Goal: Transaction & Acquisition: Purchase product/service

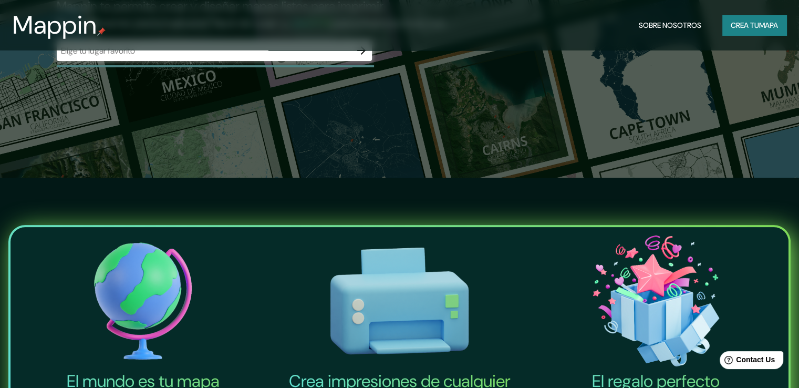
scroll to position [271, 0]
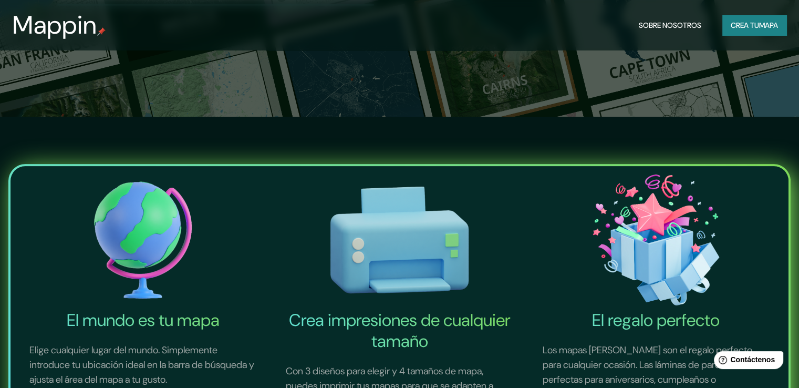
click at [636, 129] on div "El mundo es tu mapa Elige cualquier lugar del mundo. Simplemente introduce tu u…" at bounding box center [399, 310] width 799 height 386
click at [746, 30] on font "Crea tu" at bounding box center [744, 25] width 28 height 14
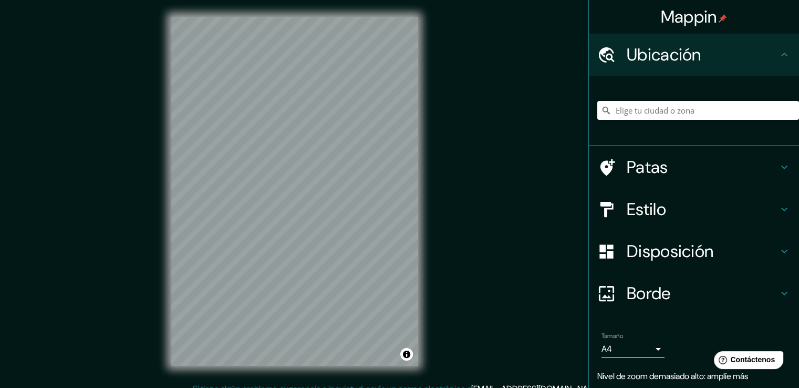
click at [422, 153] on div "© Mapbox © OpenStreetMap Improve this map" at bounding box center [294, 191] width 280 height 382
click at [66, 133] on div "Mappin Ubicación Patas Estilo Disposición Borde Elige un borde. Consejo : puede…" at bounding box center [399, 199] width 799 height 399
click at [731, 163] on h4 "Patas" at bounding box center [701, 166] width 151 height 21
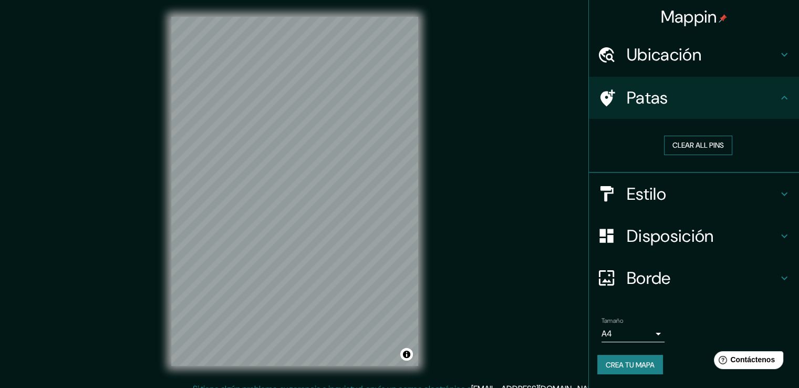
click at [708, 148] on button "Clear all pins" at bounding box center [698, 144] width 68 height 19
click at [725, 102] on h4 "Patas" at bounding box center [701, 97] width 151 height 21
click at [790, 184] on div "Estilo" at bounding box center [694, 194] width 210 height 42
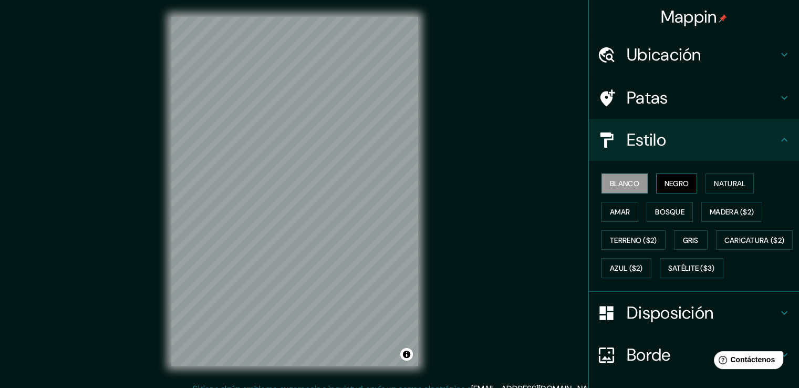
click at [684, 181] on button "Negro" at bounding box center [676, 183] width 41 height 20
click at [674, 181] on font "Negro" at bounding box center [676, 183] width 25 height 9
click at [632, 178] on button "Blanco" at bounding box center [624, 183] width 46 height 20
click at [681, 179] on font "Negro" at bounding box center [676, 183] width 25 height 9
click at [731, 180] on font "Natural" at bounding box center [730, 183] width 32 height 9
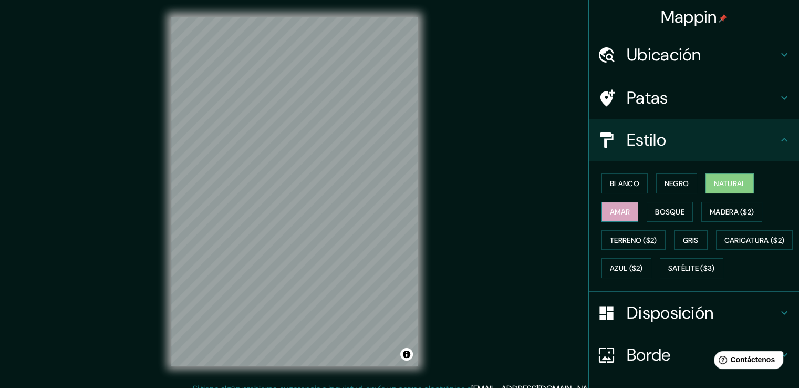
click at [615, 218] on button "Amar" at bounding box center [619, 212] width 37 height 20
click at [687, 212] on div "Blanco Negro Natural Amar Bosque Madera ($2) Terreno ($2) Gris Caricatura ($2) …" at bounding box center [698, 225] width 202 height 113
click at [675, 210] on font "Bosque" at bounding box center [669, 211] width 29 height 9
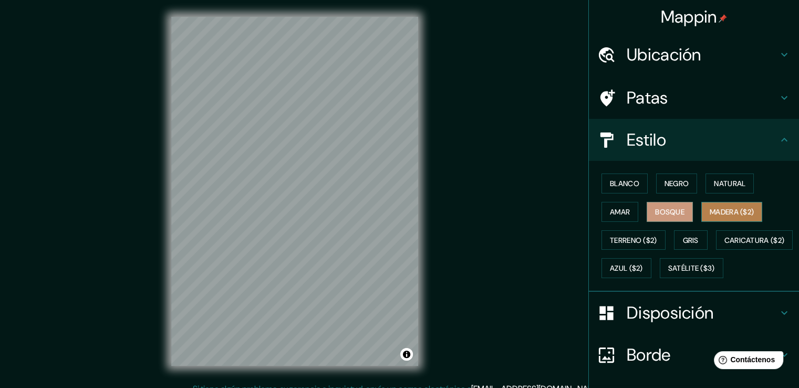
click at [723, 215] on font "Madera ($2)" at bounding box center [731, 212] width 44 height 14
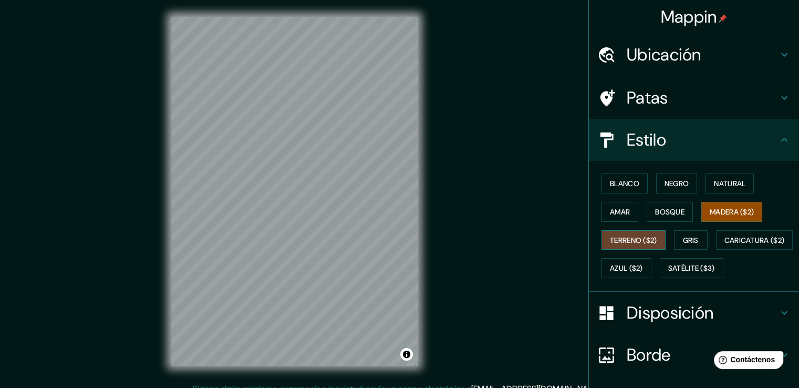
click at [626, 236] on font "Terreno ($2)" at bounding box center [633, 239] width 47 height 9
click at [683, 241] on font "Gris" at bounding box center [691, 239] width 16 height 9
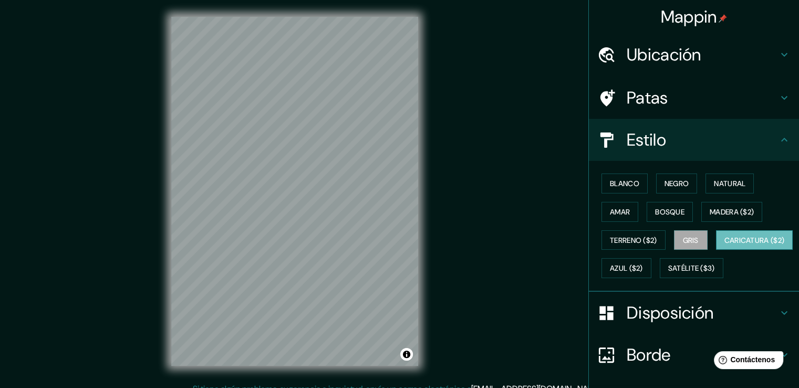
click at [716, 250] on button "Caricatura ($2)" at bounding box center [754, 240] width 77 height 20
click at [643, 267] on font "Azul ($2)" at bounding box center [626, 268] width 33 height 9
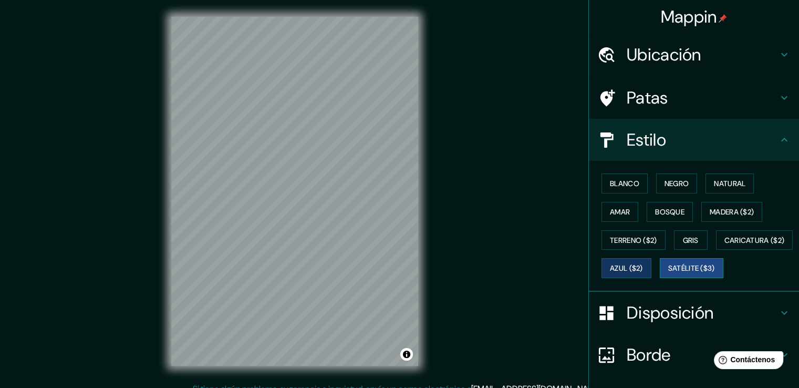
click at [668, 273] on font "Satélite ($3)" at bounding box center [691, 268] width 47 height 9
click at [683, 235] on font "Gris" at bounding box center [691, 239] width 16 height 9
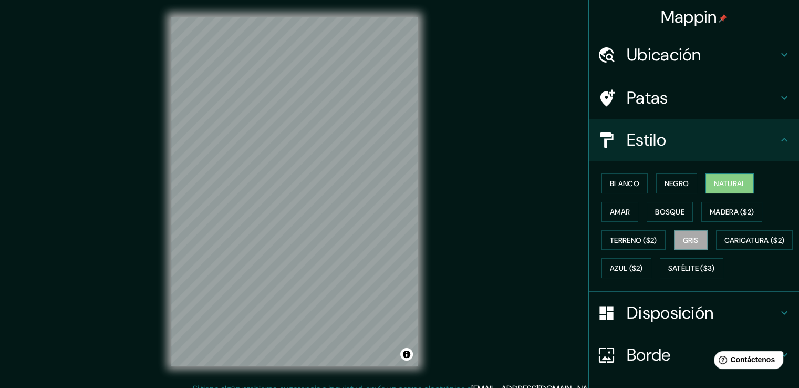
click at [714, 181] on font "Natural" at bounding box center [730, 183] width 32 height 9
click at [722, 211] on font "Madera ($2)" at bounding box center [731, 211] width 44 height 9
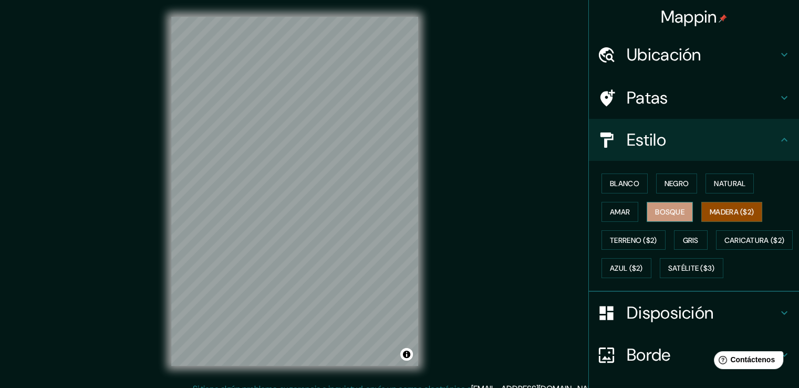
click at [664, 210] on font "Bosque" at bounding box center [669, 211] width 29 height 9
click at [617, 212] on font "Amar" at bounding box center [620, 211] width 20 height 9
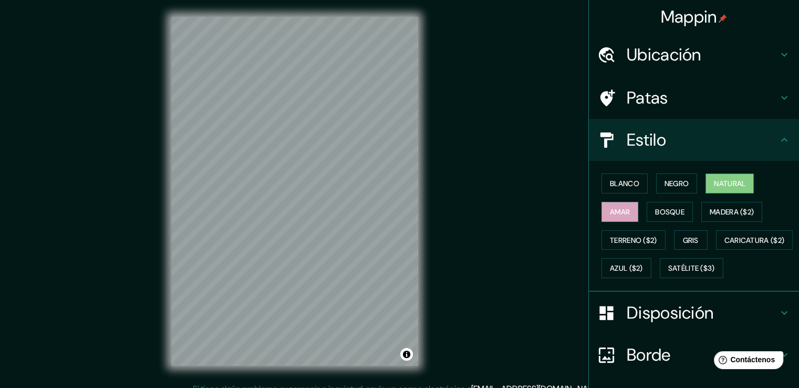
click at [722, 185] on font "Natural" at bounding box center [730, 183] width 32 height 9
click at [675, 183] on font "Negro" at bounding box center [676, 183] width 25 height 9
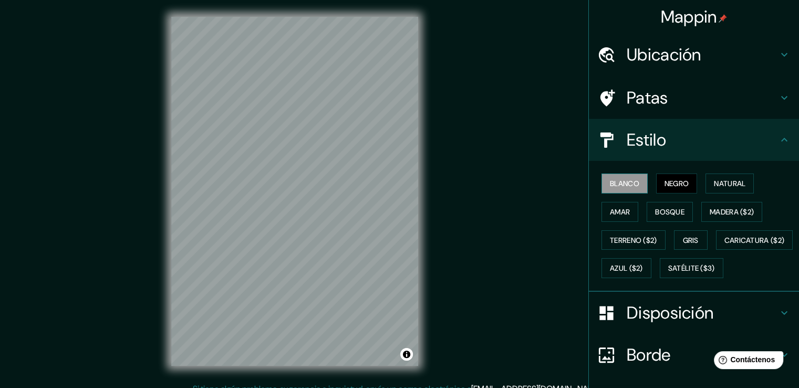
click at [638, 185] on button "Blanco" at bounding box center [624, 183] width 46 height 20
click at [729, 183] on font "Natural" at bounding box center [730, 183] width 32 height 9
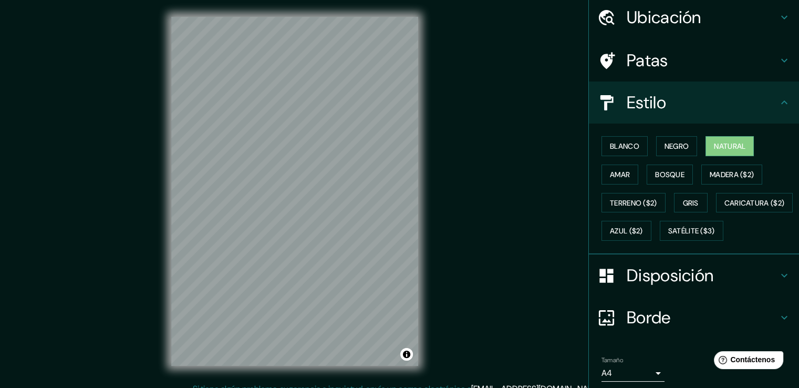
scroll to position [53, 0]
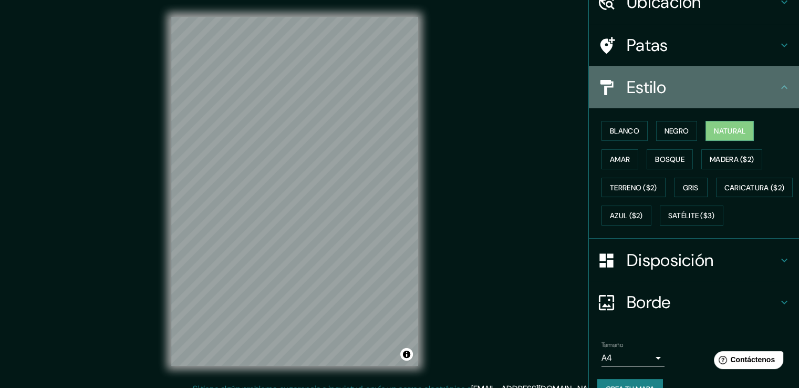
click at [778, 88] on icon at bounding box center [784, 87] width 13 height 13
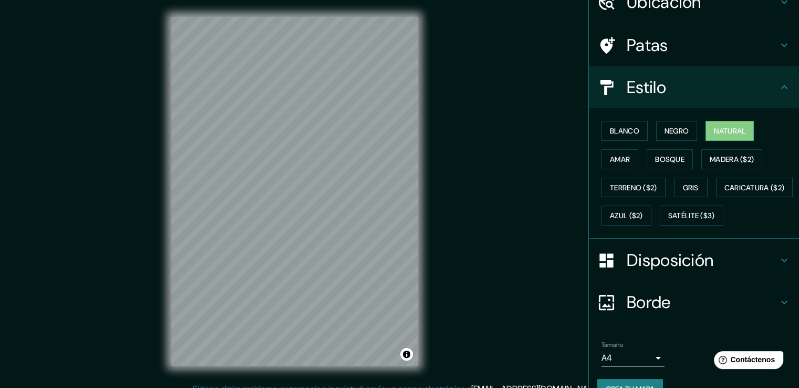
click at [778, 88] on icon at bounding box center [784, 87] width 13 height 13
click at [778, 85] on icon at bounding box center [784, 87] width 13 height 13
click at [775, 53] on div "Patas" at bounding box center [694, 45] width 210 height 42
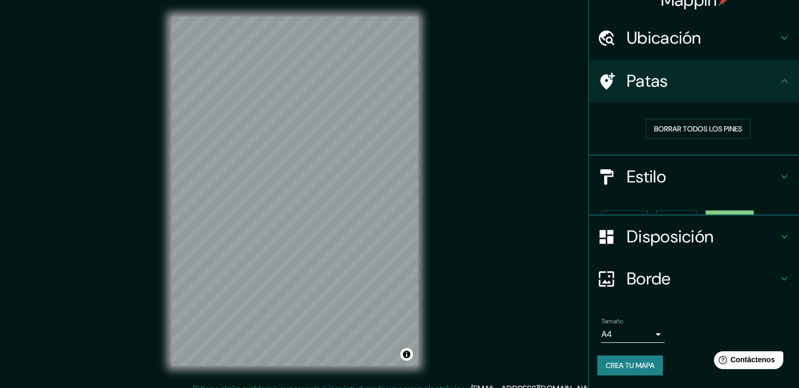
scroll to position [0, 0]
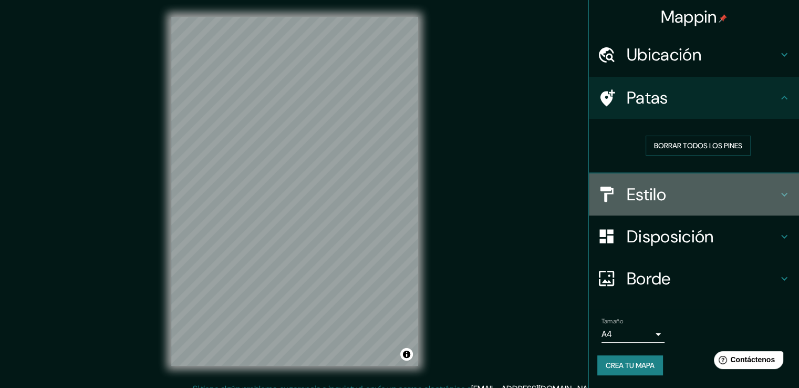
click at [779, 192] on icon at bounding box center [784, 194] width 13 height 13
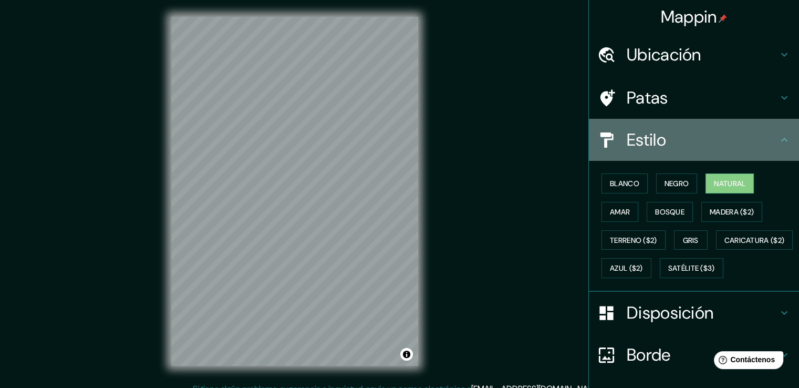
click at [780, 139] on icon at bounding box center [784, 139] width 13 height 13
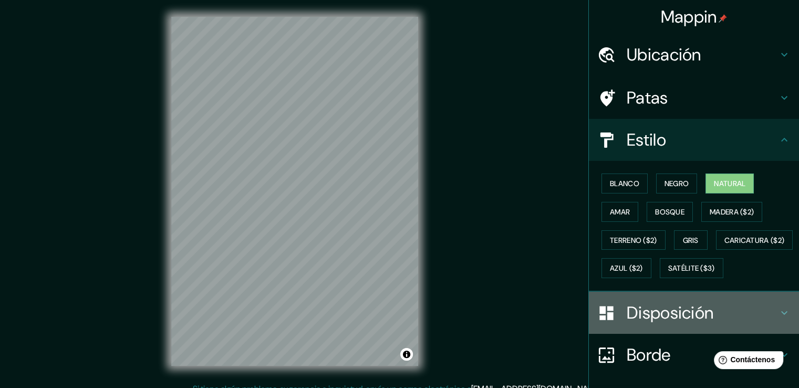
click at [778, 319] on icon at bounding box center [784, 312] width 13 height 13
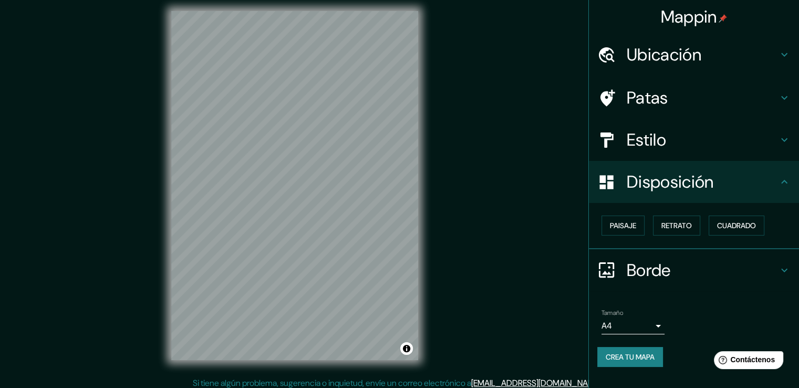
scroll to position [12, 0]
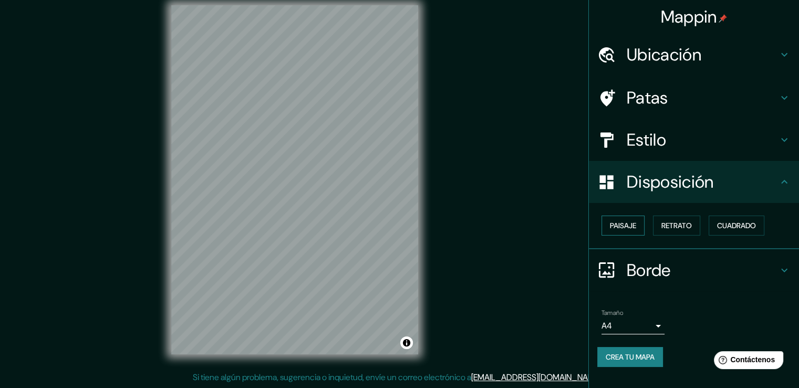
click at [639, 223] on button "Paisaje" at bounding box center [622, 225] width 43 height 20
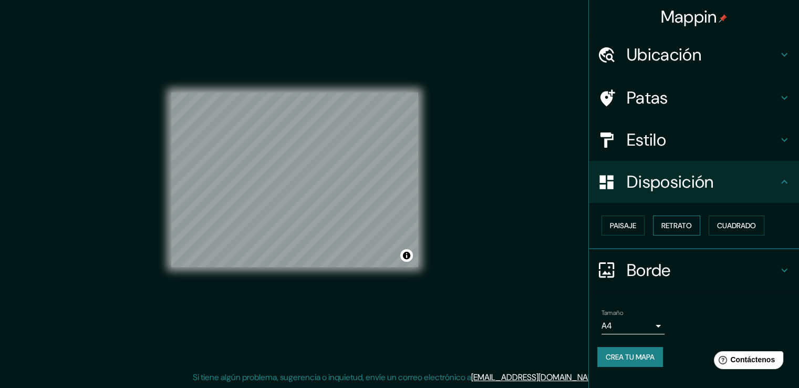
click at [686, 228] on font "Retrato" at bounding box center [676, 225] width 30 height 9
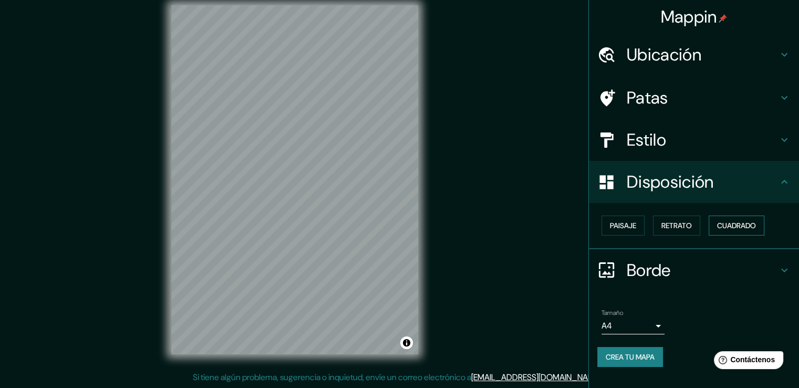
click at [729, 227] on font "Cuadrado" at bounding box center [736, 225] width 39 height 9
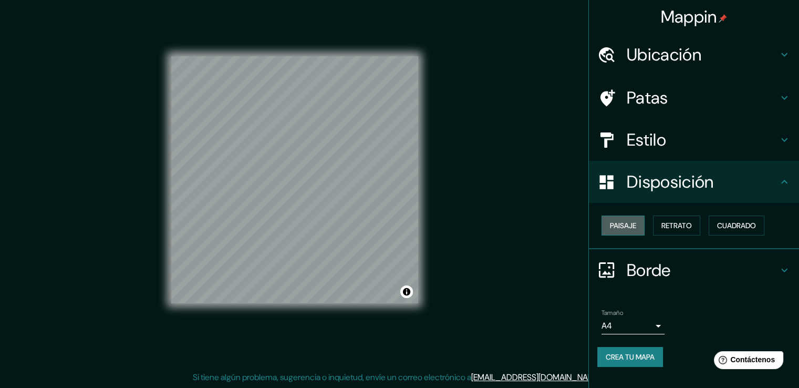
click at [629, 226] on font "Paisaje" at bounding box center [623, 225] width 26 height 9
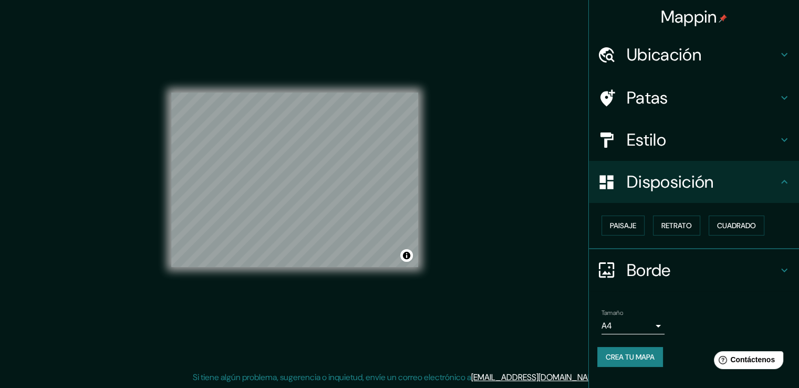
click at [775, 270] on h4 "Borde" at bounding box center [701, 269] width 151 height 21
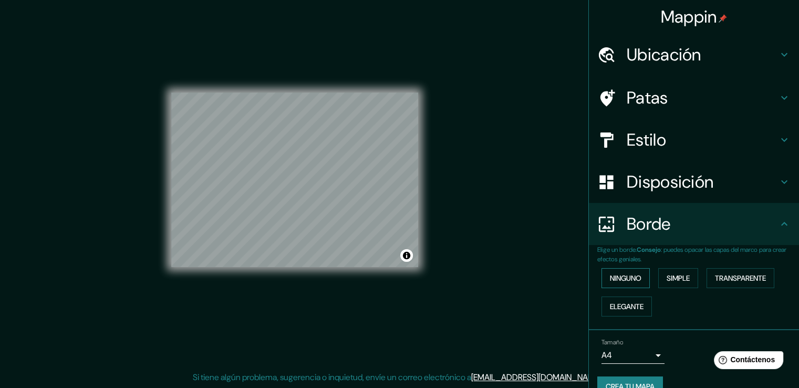
click at [629, 280] on font "Ninguno" at bounding box center [626, 277] width 32 height 9
click at [667, 280] on font "Simple" at bounding box center [677, 277] width 23 height 9
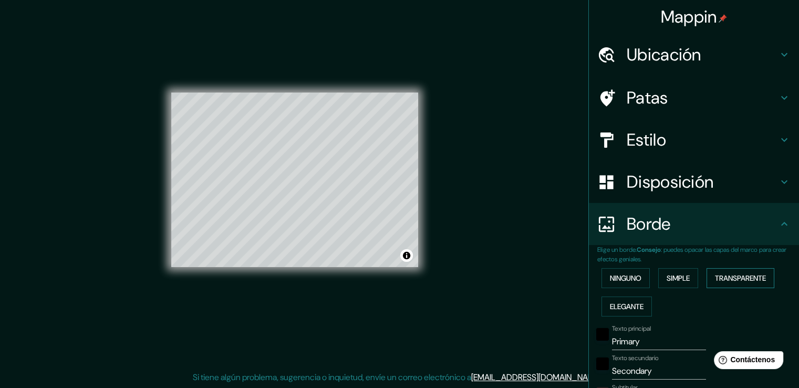
click at [716, 275] on font "Transparente" at bounding box center [740, 277] width 51 height 9
click at [622, 306] on font "Elegante" at bounding box center [627, 305] width 34 height 9
click at [624, 278] on font "Ninguno" at bounding box center [626, 277] width 32 height 9
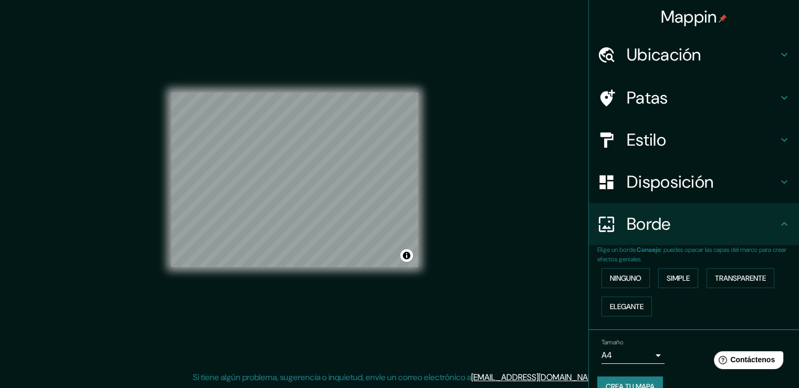
scroll to position [19, 0]
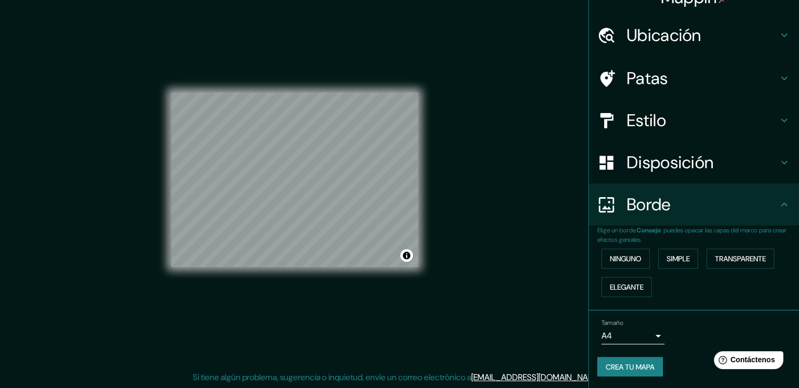
click at [603, 74] on icon at bounding box center [607, 78] width 15 height 17
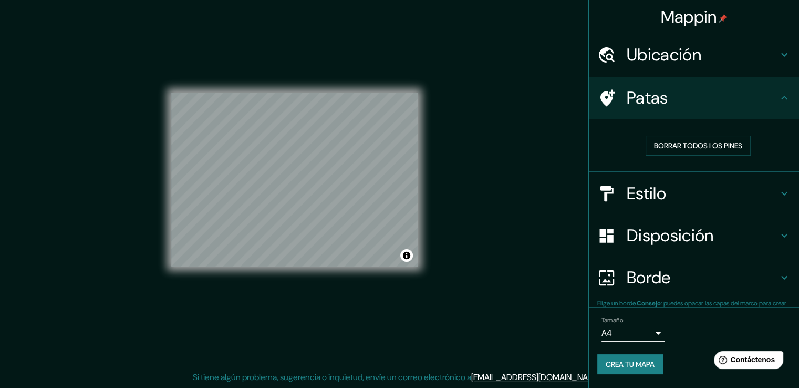
scroll to position [0, 0]
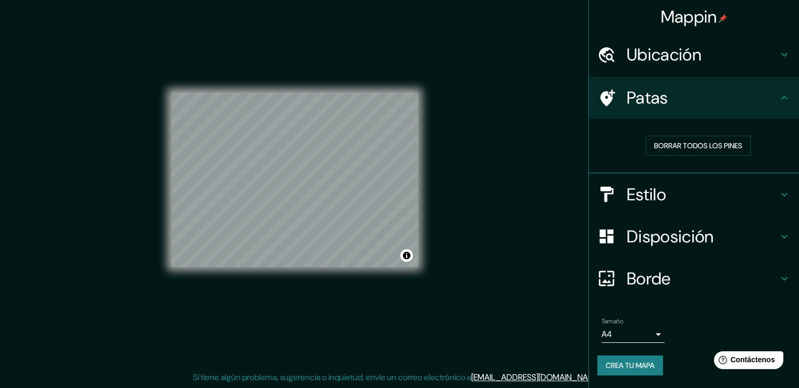
click at [677, 103] on h4 "Patas" at bounding box center [701, 97] width 151 height 21
click at [633, 364] on font "Crea tu mapa" at bounding box center [629, 364] width 49 height 9
click at [781, 276] on icon at bounding box center [784, 278] width 6 height 4
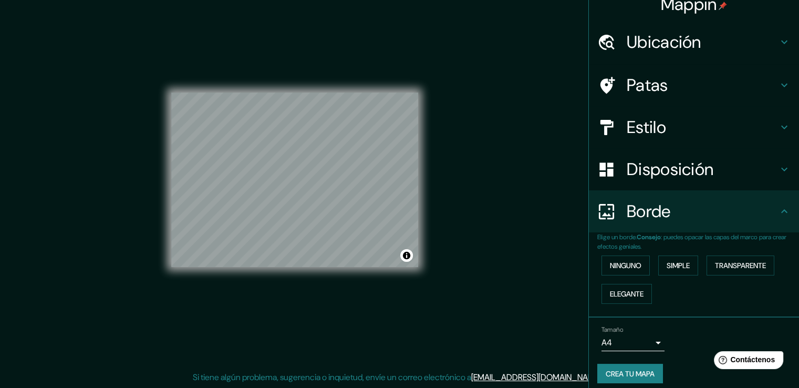
scroll to position [19, 0]
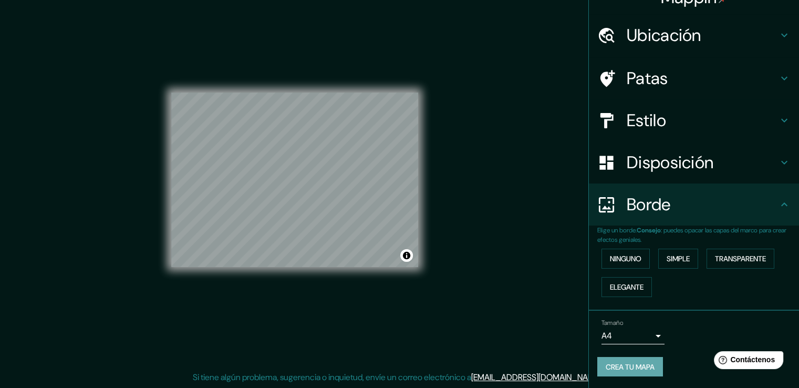
click at [628, 363] on font "Crea tu mapa" at bounding box center [629, 366] width 49 height 9
click at [648, 334] on body "Mappin Ubicación Patas Estilo Disposición Borde Elige un borde. Consejo : puede…" at bounding box center [399, 182] width 799 height 388
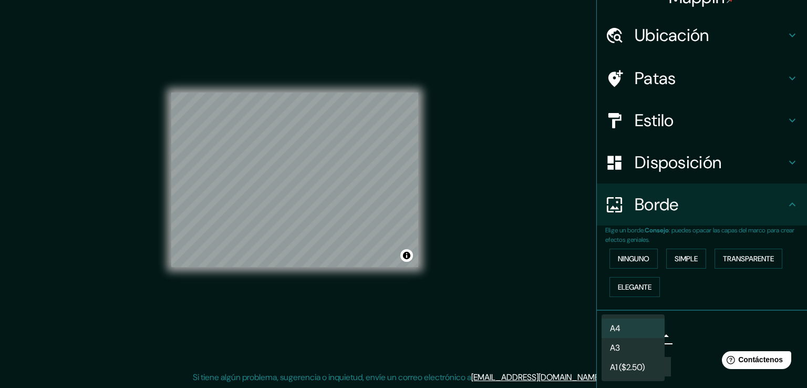
click at [656, 327] on li "A4" at bounding box center [632, 327] width 63 height 19
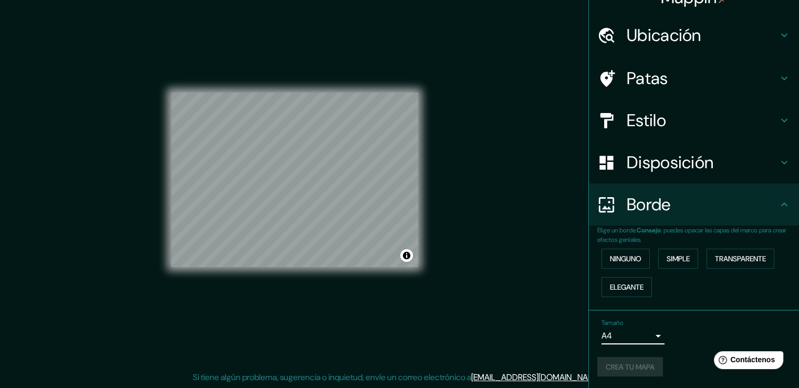
click at [486, 194] on div "Mappin Ubicación Patas Estilo Disposición Borde Elige un borde. Consejo : puede…" at bounding box center [399, 187] width 799 height 399
